Goal: Task Accomplishment & Management: Use online tool/utility

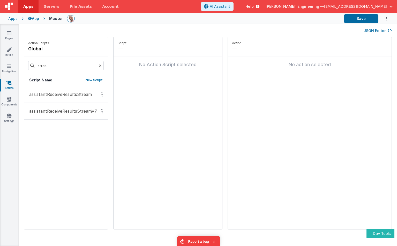
drag, startPoint x: 82, startPoint y: 105, endPoint x: 86, endPoint y: 105, distance: 3.4
click at [82, 105] on button "assistantReceiveResultsStreamV7" at bounding box center [66, 111] width 84 height 17
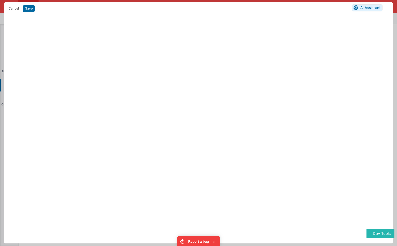
scroll to position [2437, 0]
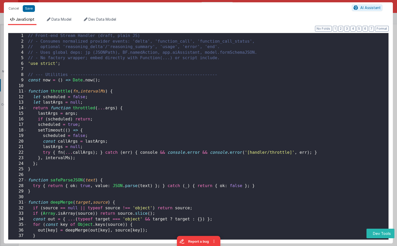
click at [230, 91] on div "// Front-end Stream Handler (draft, plain JS) // - Consumes normalized provider…" at bounding box center [207, 143] width 361 height 221
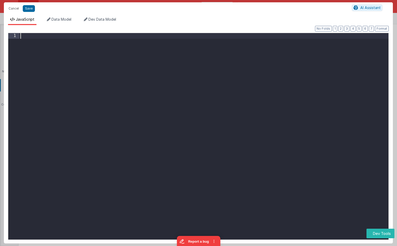
scroll to position [5799, 0]
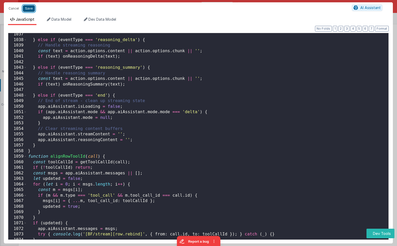
click at [31, 9] on button "Save" at bounding box center [29, 8] width 12 height 7
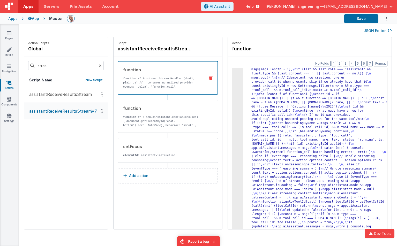
scroll to position [2309, 0]
click at [347, 20] on button "Save" at bounding box center [361, 18] width 34 height 9
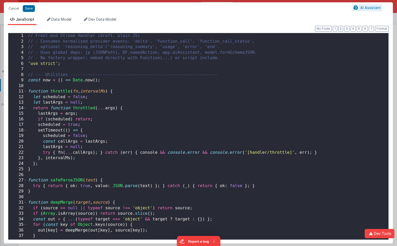
click at [180, 75] on div "// Front-end Stream Handler (draft, plain JS) // - Consumes normalized provider…" at bounding box center [207, 142] width 361 height 218
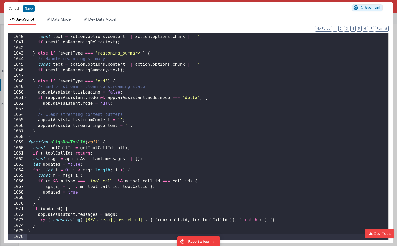
scroll to position [5814, 0]
click at [31, 11] on button "Save" at bounding box center [29, 8] width 12 height 7
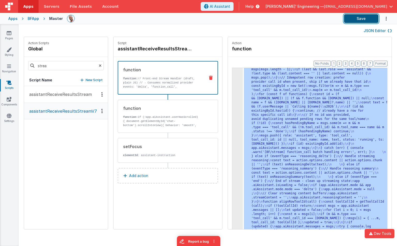
click at [359, 19] on button "Save" at bounding box center [361, 18] width 34 height 9
drag, startPoint x: 278, startPoint y: 116, endPoint x: 258, endPoint y: 109, distance: 21.4
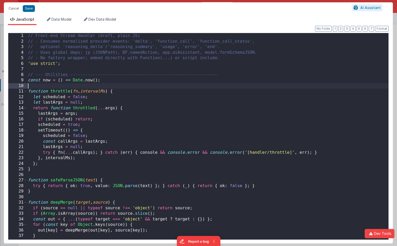
click at [170, 84] on div "// Front-end Stream Handler (draft, plain JS) // - Consumes normalized provider…" at bounding box center [207, 142] width 361 height 218
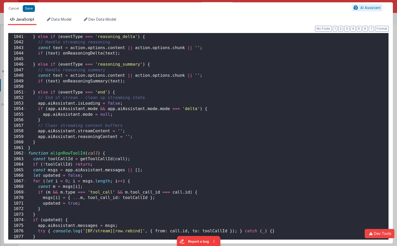
scroll to position [5819, 0]
